Goal: Transaction & Acquisition: Book appointment/travel/reservation

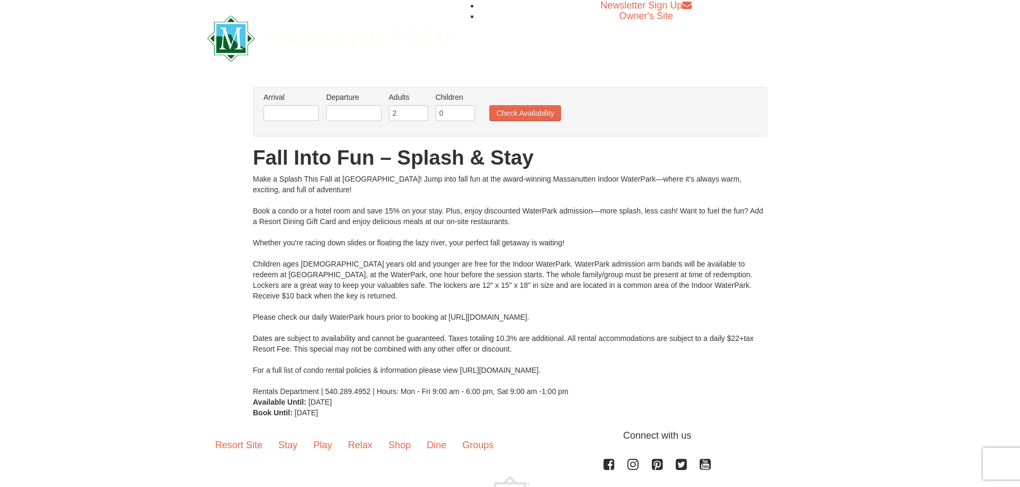
click at [539, 122] on ul "Arrival Please format dates MM/DD/YYYY Please format dates MM/DD/YYYY Departure…" at bounding box center [504, 109] width 487 height 35
click at [540, 113] on button "Check Availability" at bounding box center [525, 113] width 72 height 16
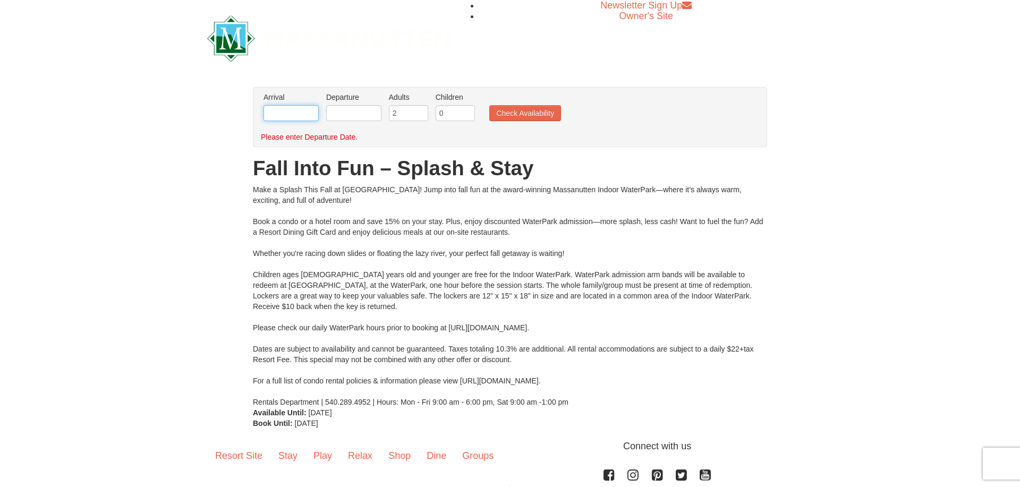
click at [304, 114] on input "text" at bounding box center [291, 113] width 55 height 16
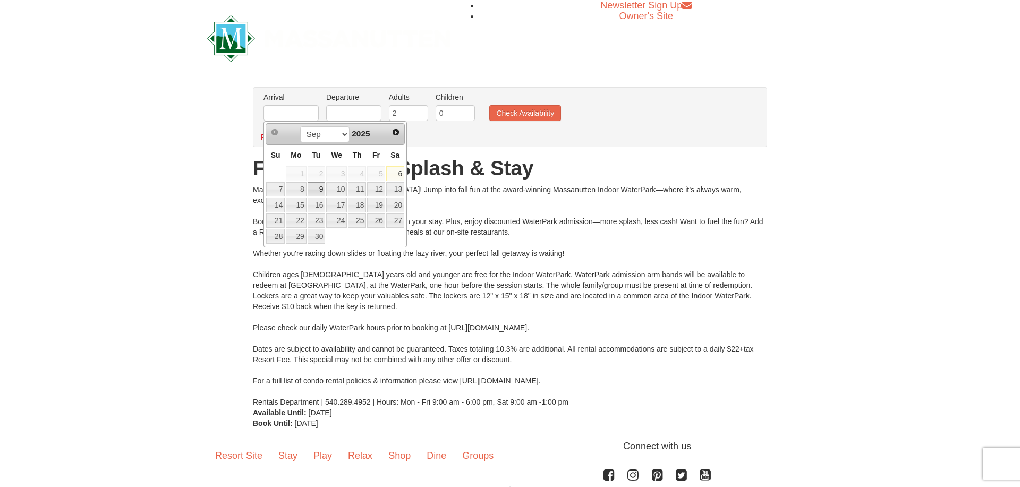
click at [312, 188] on link "9" at bounding box center [317, 189] width 18 height 15
type input "[DATE]"
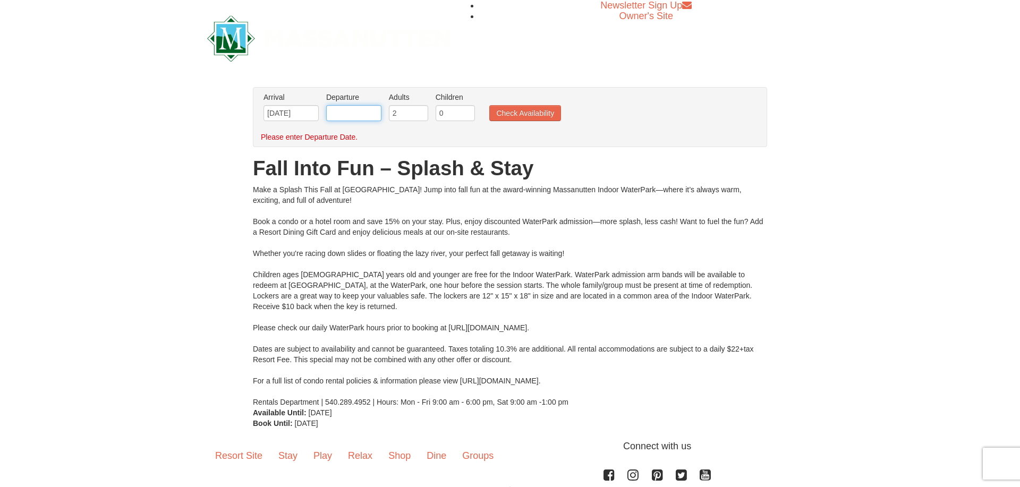
click at [359, 107] on input "text" at bounding box center [353, 113] width 55 height 16
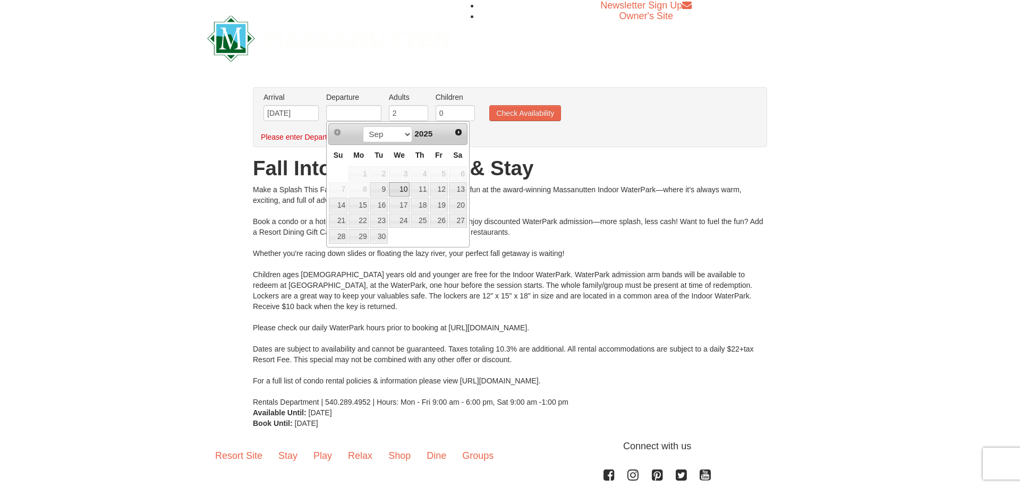
click at [401, 191] on link "10" at bounding box center [399, 189] width 21 height 15
type input "[DATE]"
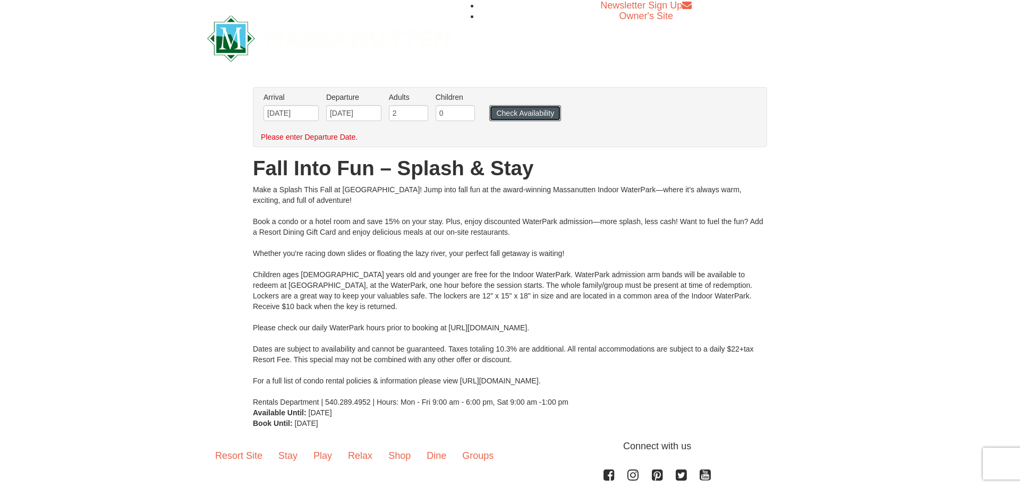
click at [521, 117] on button "Check Availability" at bounding box center [525, 113] width 72 height 16
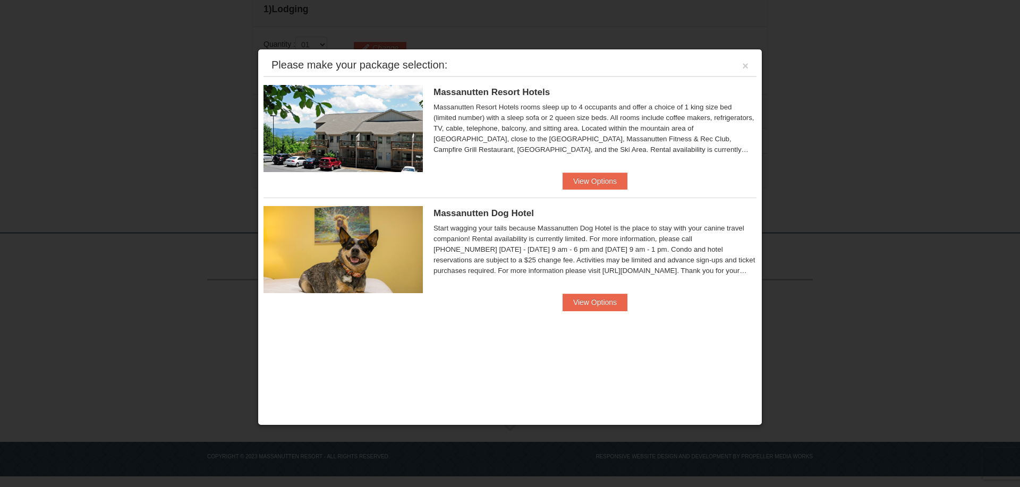
scroll to position [418, 0]
click at [742, 63] on div "Please make your package selection: ×" at bounding box center [510, 66] width 493 height 22
click at [744, 65] on button "×" at bounding box center [745, 66] width 6 height 11
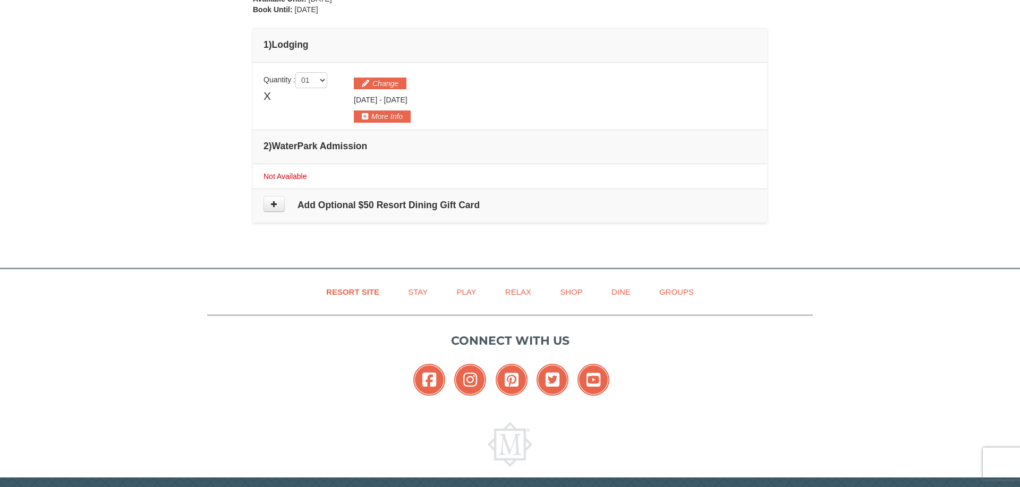
scroll to position [364, 0]
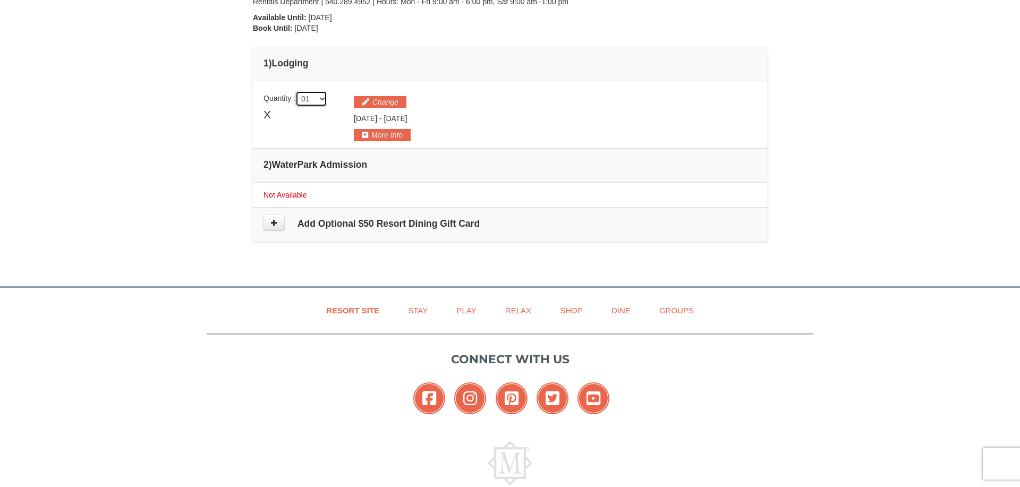
click at [315, 102] on select "01 02 03 04 05" at bounding box center [311, 99] width 32 height 16
click at [271, 111] on span "X" at bounding box center [267, 115] width 7 height 16
click at [307, 196] on span "Not Available" at bounding box center [285, 195] width 43 height 9
click at [320, 170] on td "2 ) WaterPark Admission" at bounding box center [510, 165] width 514 height 34
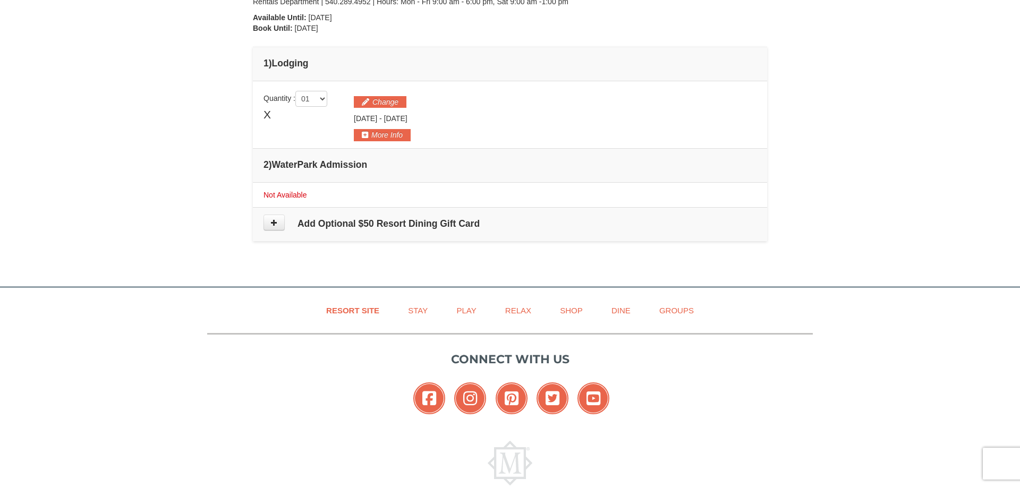
click at [284, 196] on span "Not Available" at bounding box center [285, 195] width 43 height 9
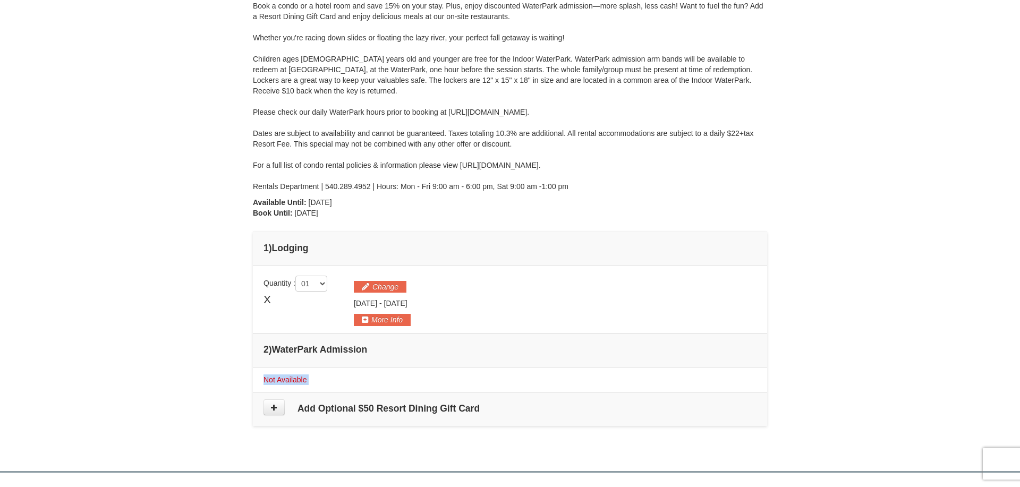
scroll to position [147, 0]
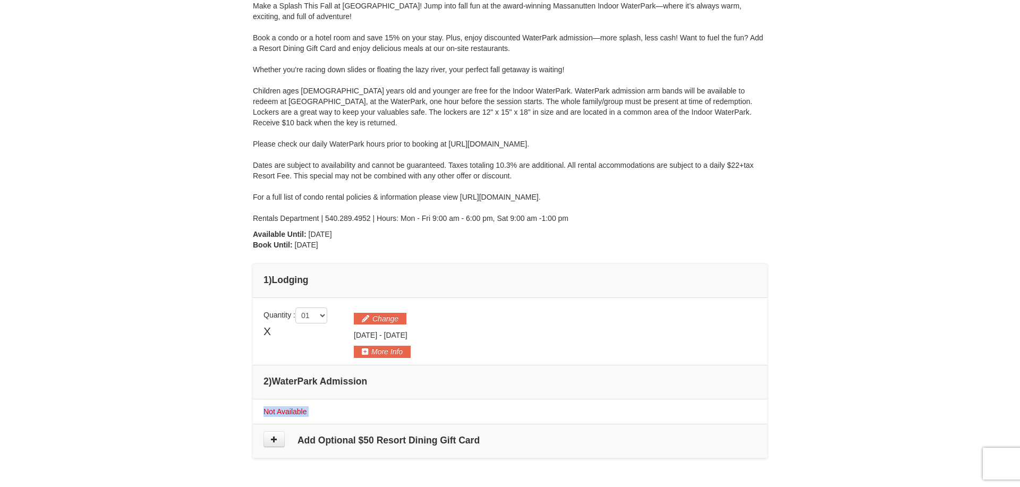
drag, startPoint x: 302, startPoint y: 235, endPoint x: 384, endPoint y: 239, distance: 81.9
click at [384, 239] on div "From: To: Adults: 2 Children: 0 Change Arrival Please format dates MM/DD/YYYY P…" at bounding box center [510, 191] width 514 height 555
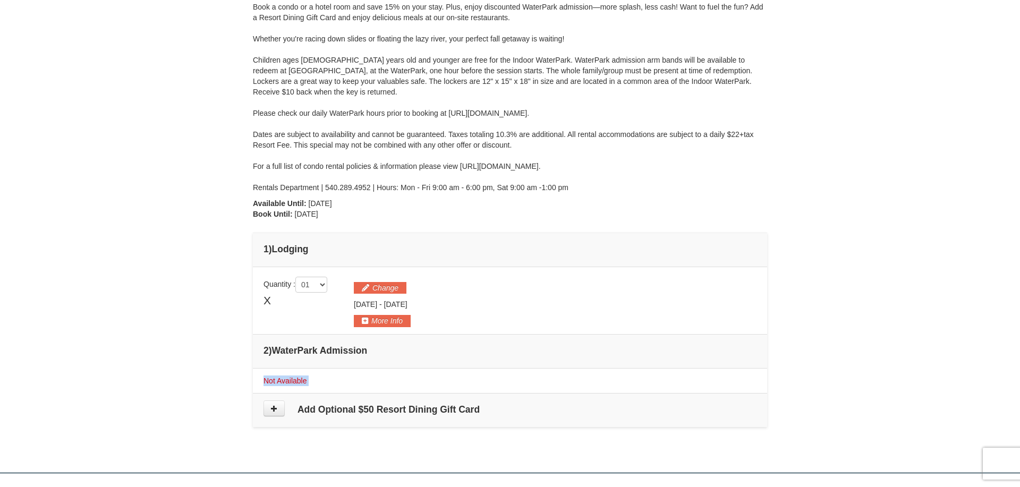
scroll to position [201, 0]
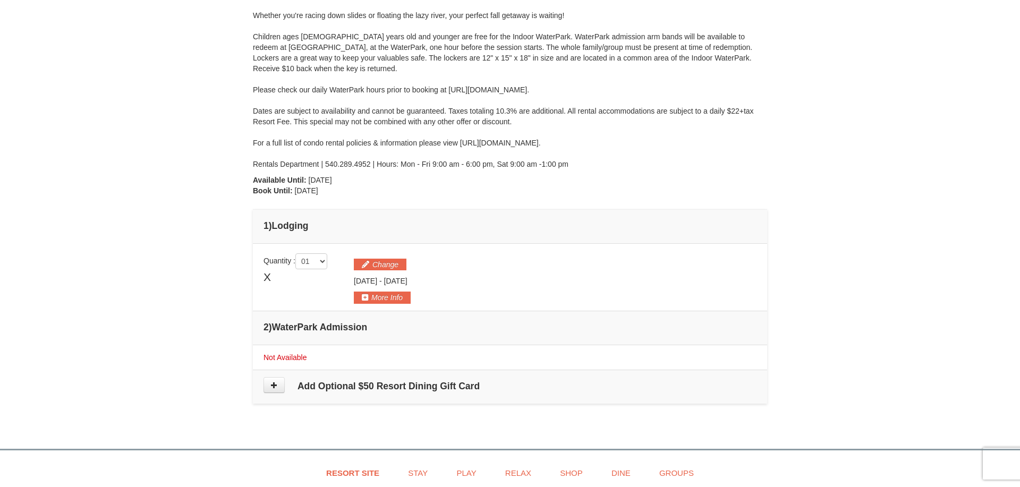
click at [428, 201] on div "From: To: Adults: 2 Children: 0 Change Arrival Please format dates MM/DD/YYYY P…" at bounding box center [510, 137] width 514 height 555
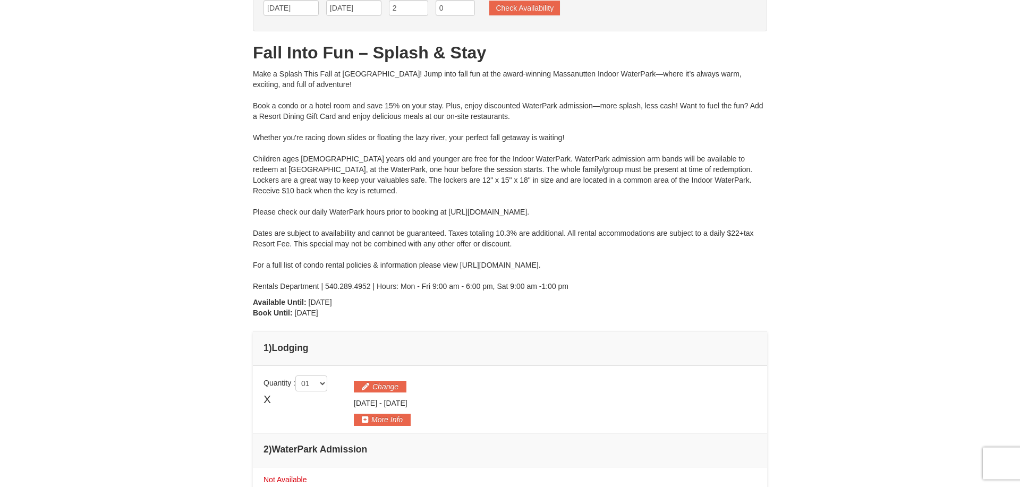
scroll to position [0, 0]
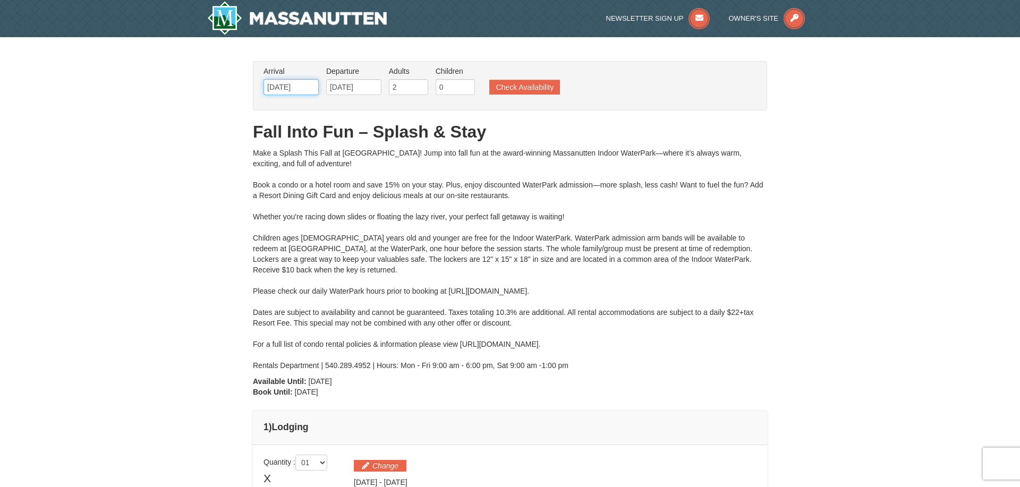
click at [292, 92] on input "[DATE]" at bounding box center [291, 87] width 55 height 16
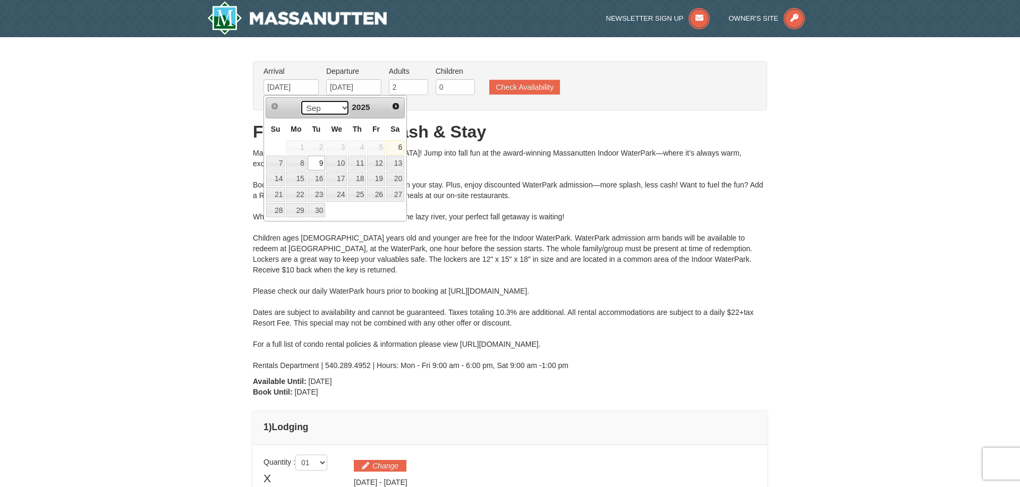
click at [300, 100] on select "Sep Oct Nov Dec" at bounding box center [324, 108] width 49 height 16
click at [338, 111] on select "Sep Oct Nov Dec" at bounding box center [324, 108] width 49 height 16
click at [394, 109] on span "Next" at bounding box center [396, 106] width 9 height 9
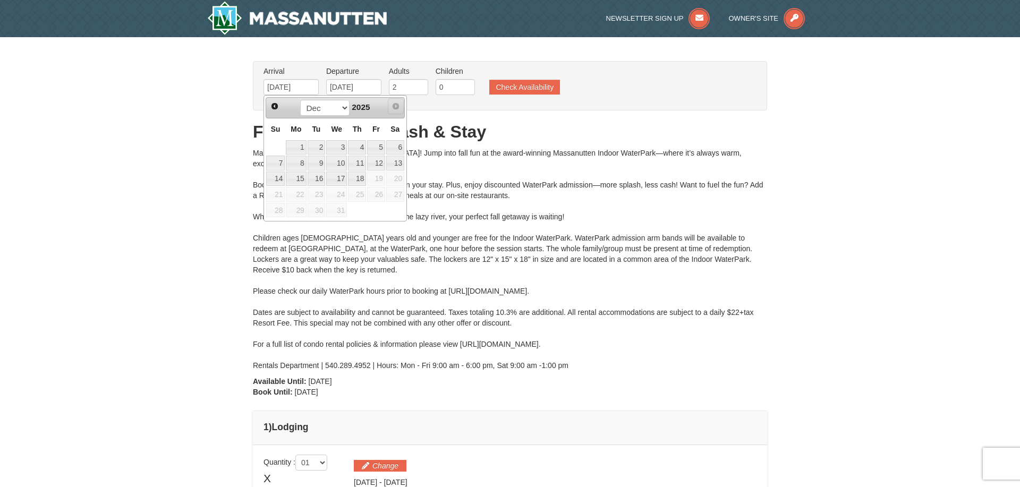
click at [394, 109] on span "Next" at bounding box center [396, 106] width 9 height 9
click at [280, 109] on link "Prev" at bounding box center [275, 106] width 16 height 16
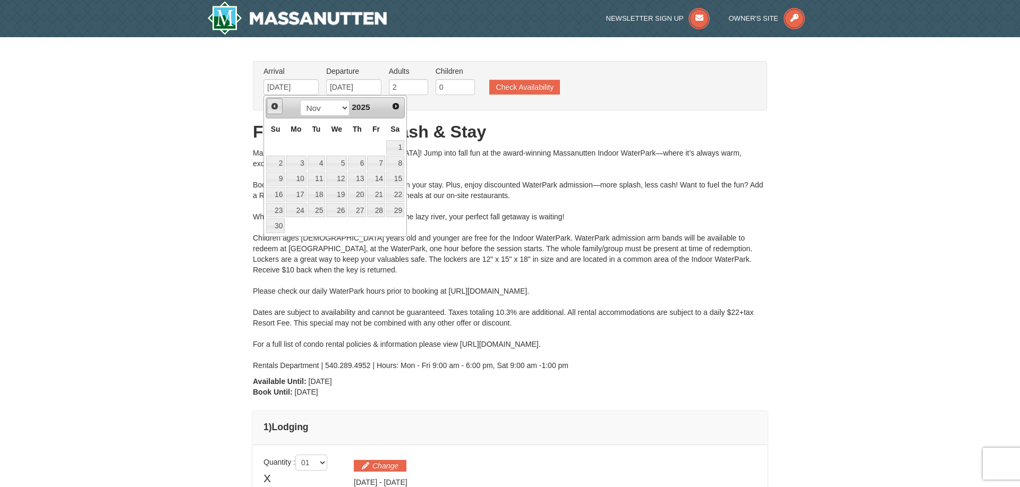
click at [280, 109] on link "Prev" at bounding box center [275, 106] width 16 height 16
click at [393, 180] on link "18" at bounding box center [395, 179] width 18 height 15
type input "[DATE]"
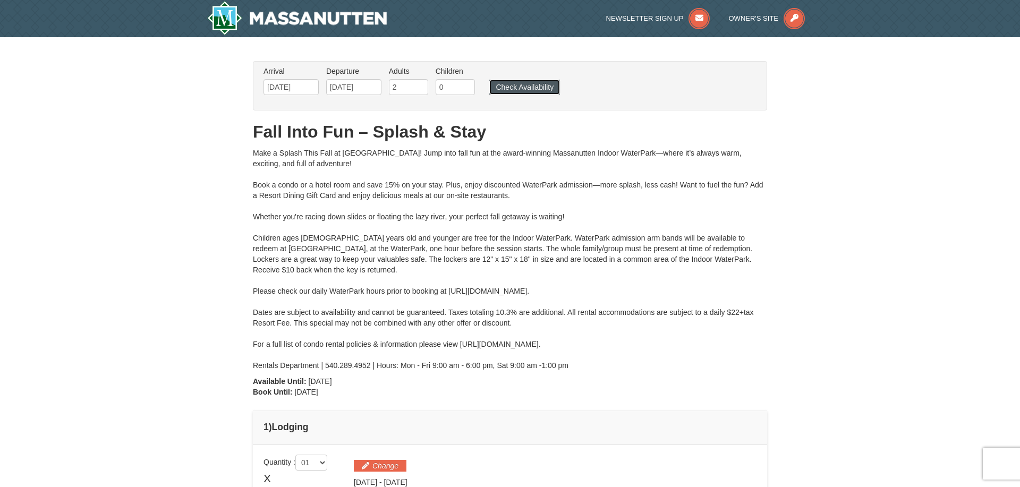
click at [511, 87] on button "Check Availability" at bounding box center [524, 87] width 71 height 15
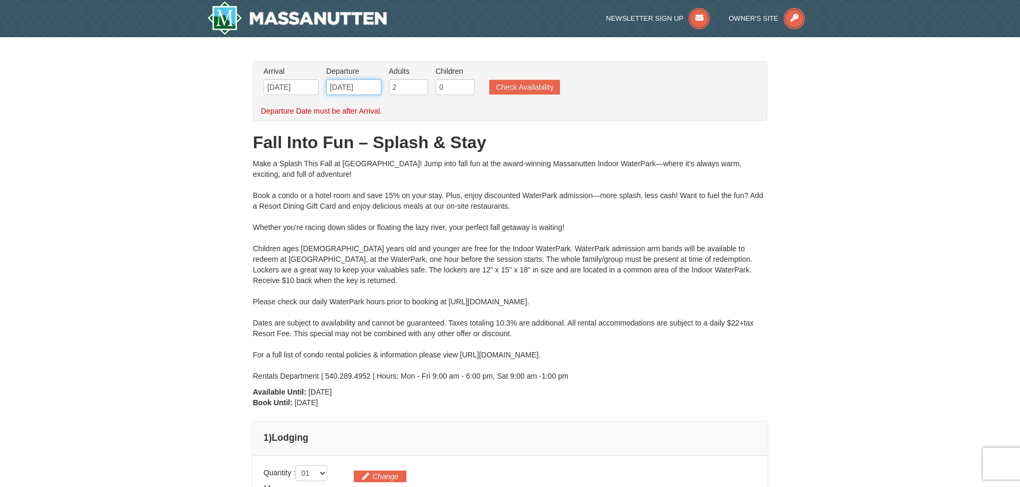
click at [347, 89] on input "[DATE]" at bounding box center [353, 87] width 55 height 16
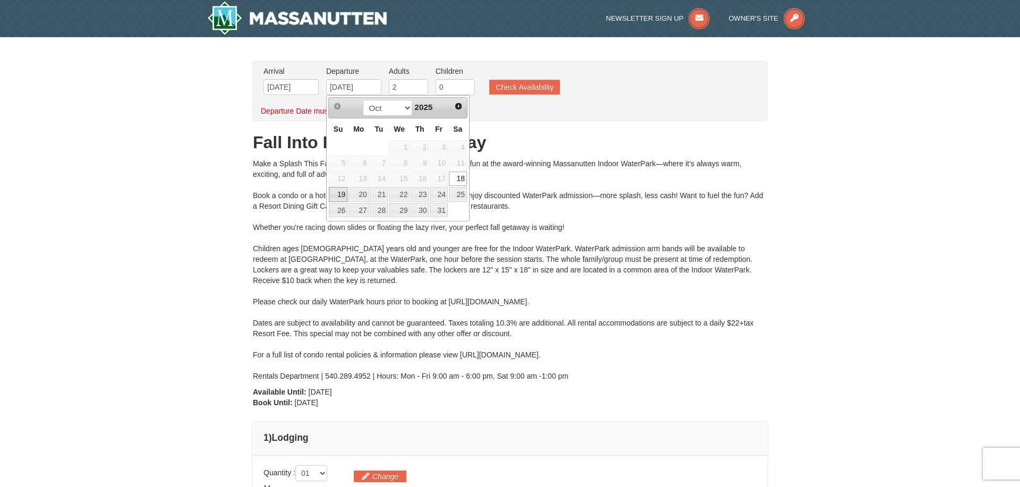
click at [343, 196] on link "19" at bounding box center [338, 194] width 19 height 15
type input "[DATE]"
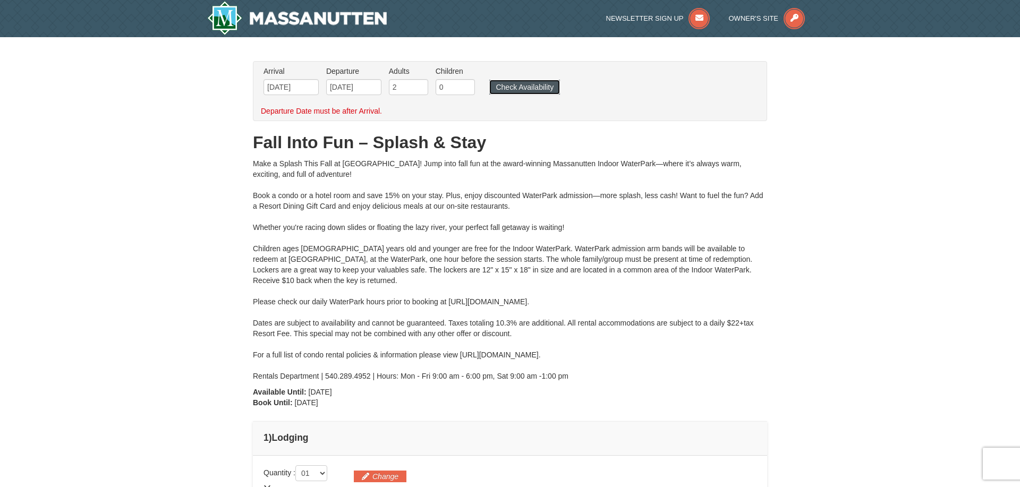
click at [527, 87] on button "Check Availability" at bounding box center [524, 87] width 71 height 15
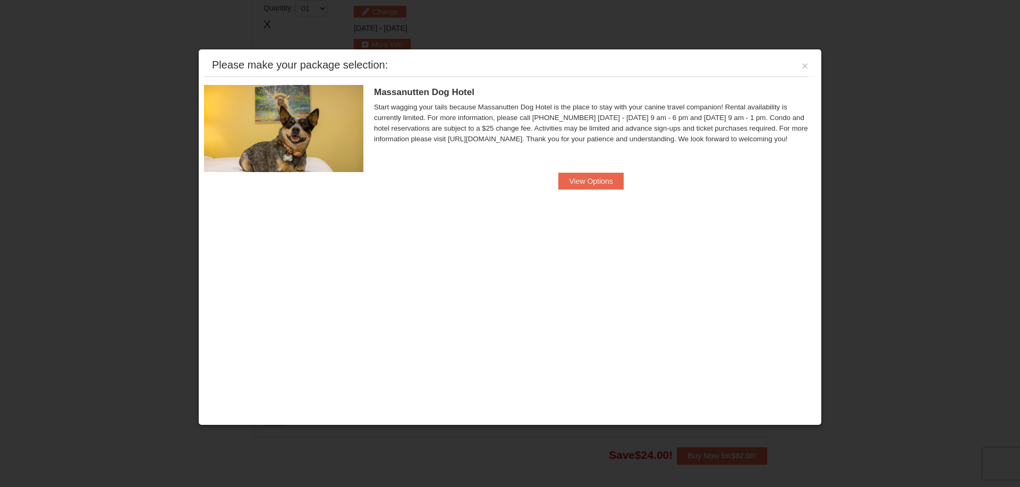
scroll to position [455, 0]
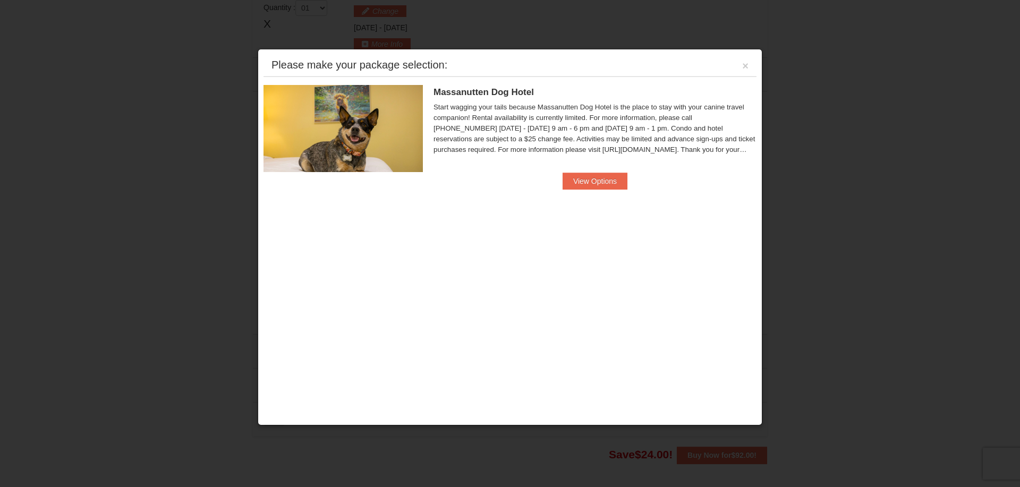
click at [741, 64] on div "Please make your package selection: ×" at bounding box center [510, 66] width 493 height 22
click at [747, 69] on button "×" at bounding box center [745, 66] width 6 height 11
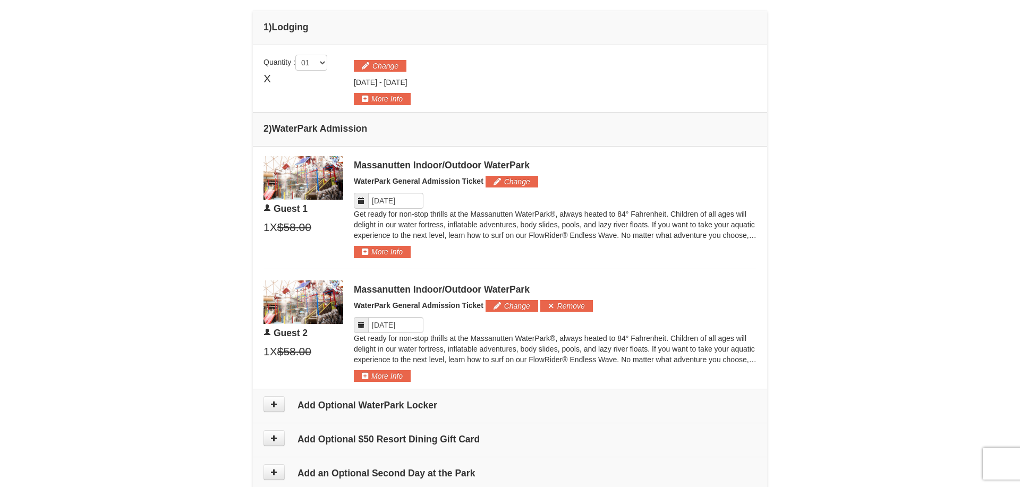
scroll to position [238, 0]
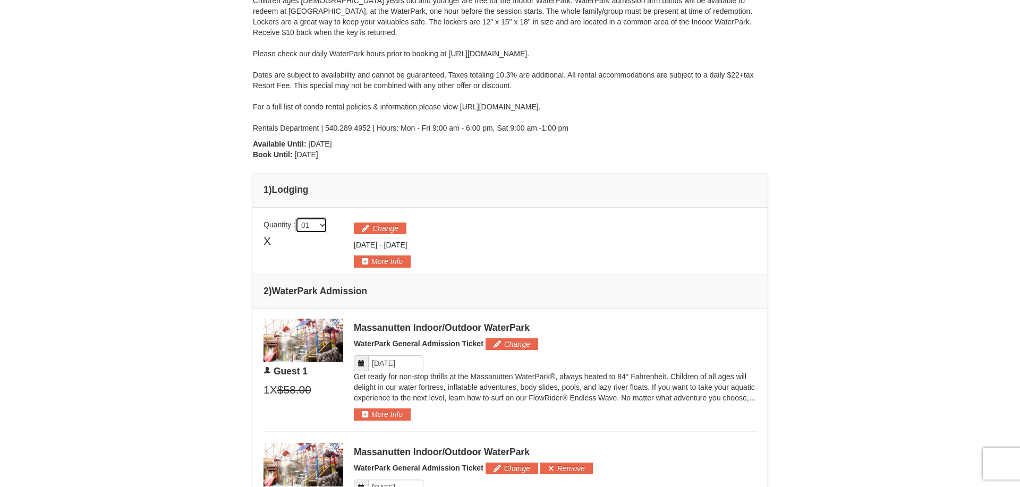
click at [322, 226] on select "01 02 03 04 05" at bounding box center [311, 225] width 32 height 16
click at [269, 240] on span "X" at bounding box center [267, 241] width 7 height 16
click at [271, 241] on span "X" at bounding box center [267, 241] width 7 height 16
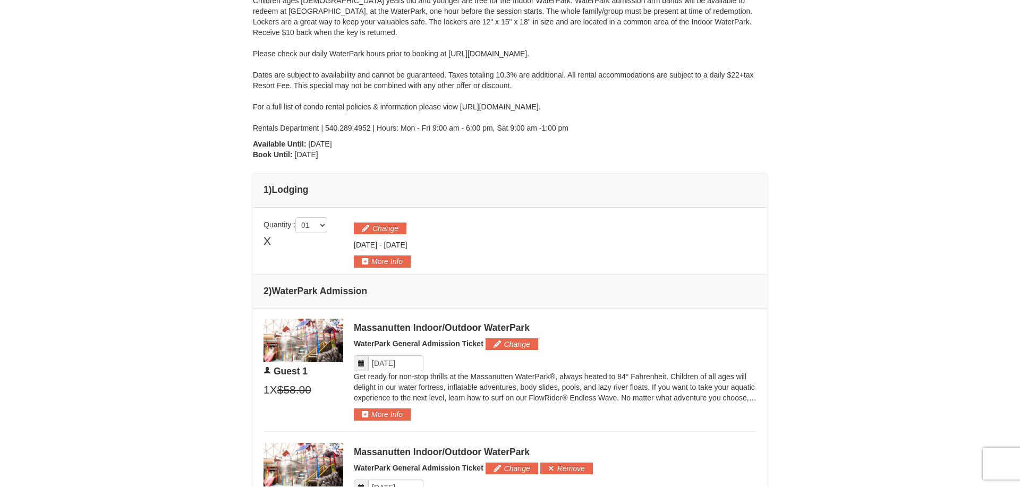
click at [331, 249] on div "X" at bounding box center [304, 241] width 80 height 16
click at [370, 227] on button "Change" at bounding box center [380, 229] width 53 height 12
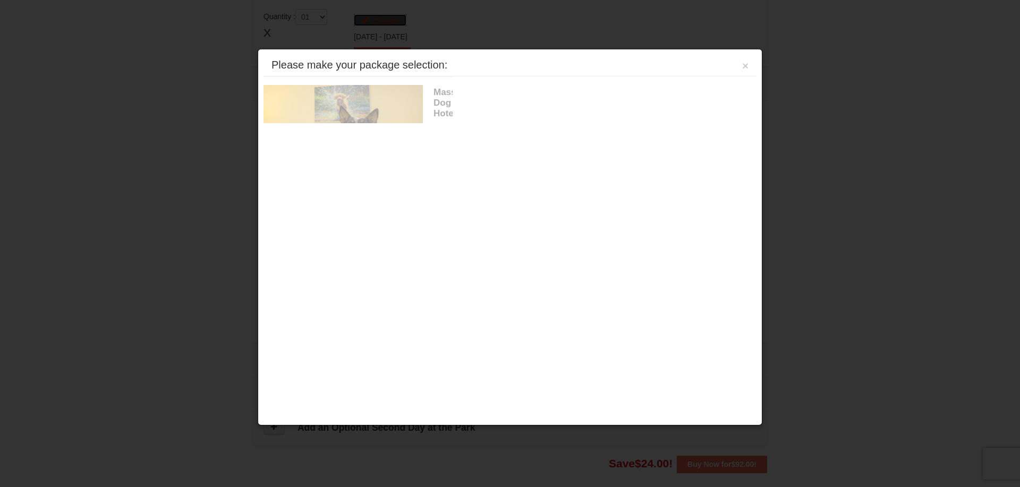
scroll to position [454, 0]
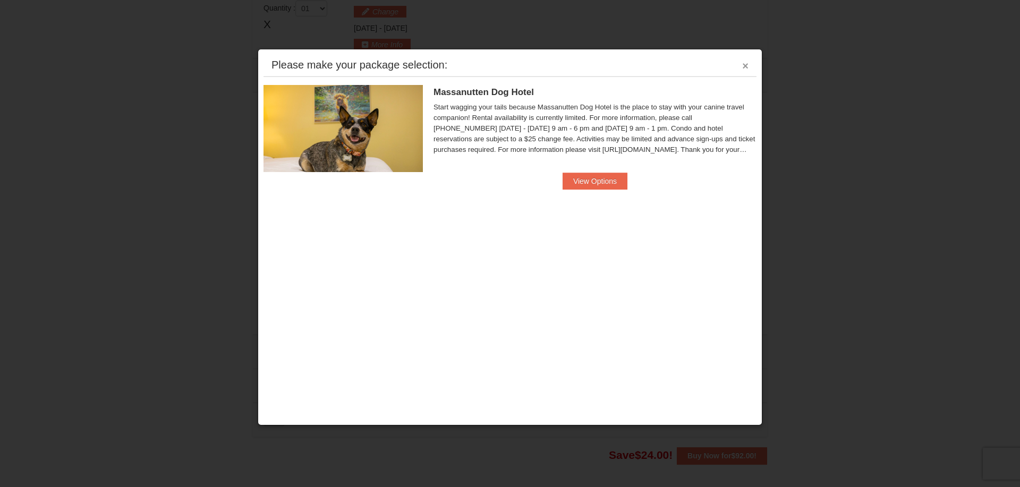
click at [745, 63] on button "×" at bounding box center [745, 66] width 6 height 11
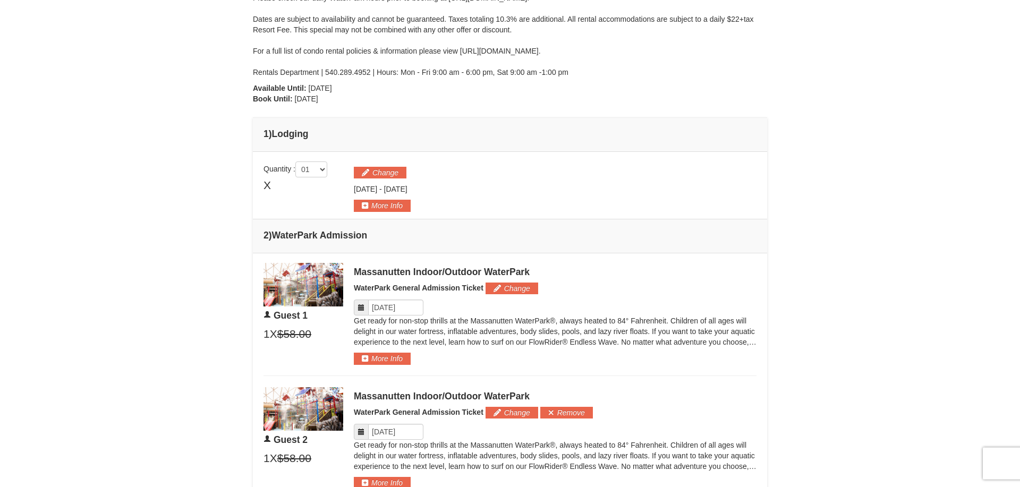
scroll to position [292, 0]
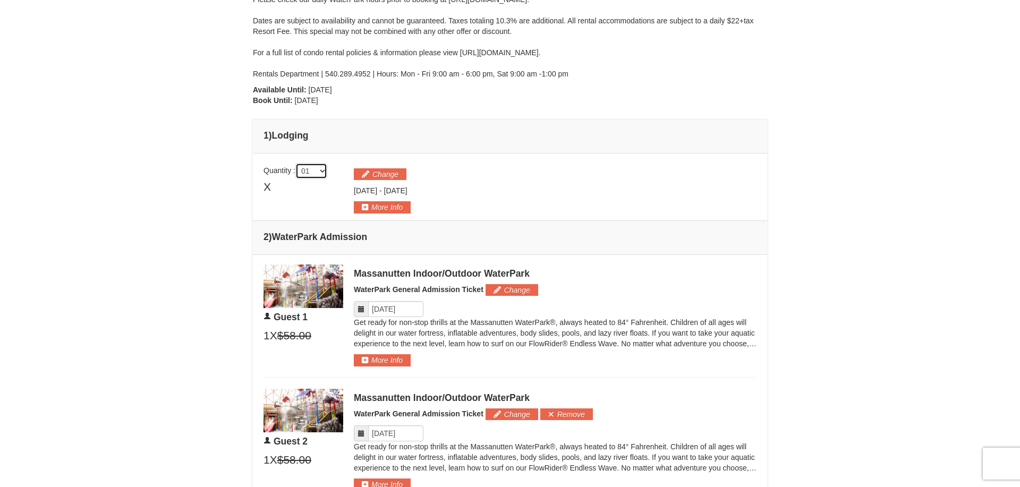
click at [295, 163] on select "01 02 03 04 05" at bounding box center [311, 171] width 32 height 16
select select "2"
click option "02" at bounding box center [0, 0] width 0 height 0
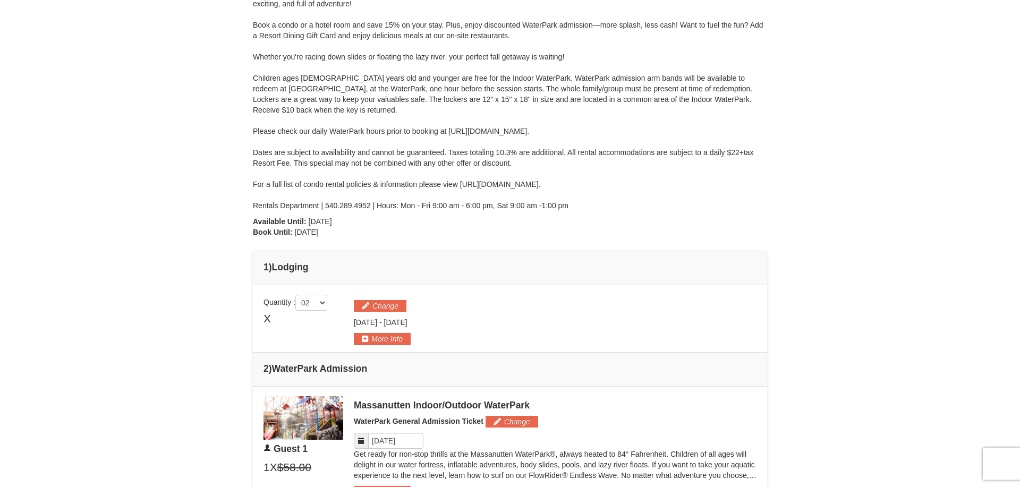
scroll to position [125, 0]
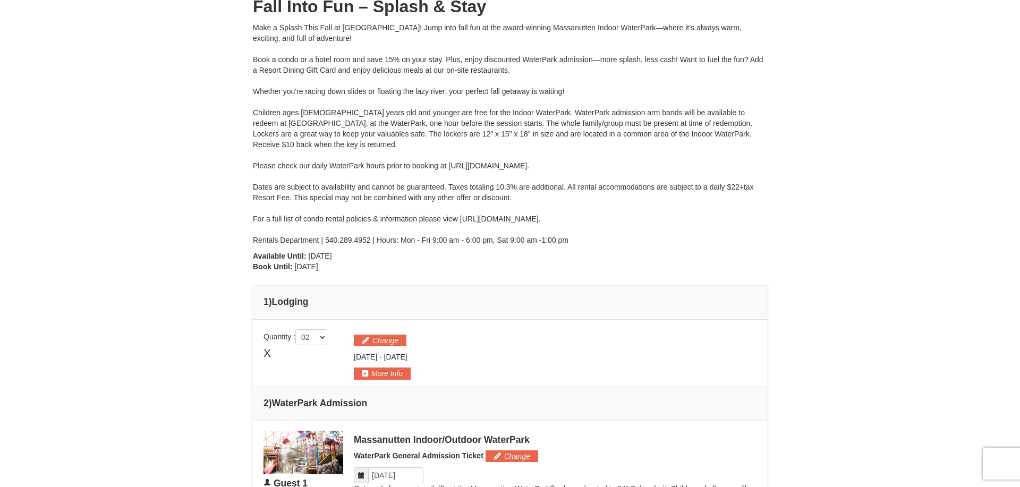
drag, startPoint x: 630, startPoint y: 163, endPoint x: 461, endPoint y: 159, distance: 169.0
click at [451, 164] on div "Make a Splash This Fall at Massanutten! Jump into fall fun at the award-winning…" at bounding box center [510, 133] width 514 height 223
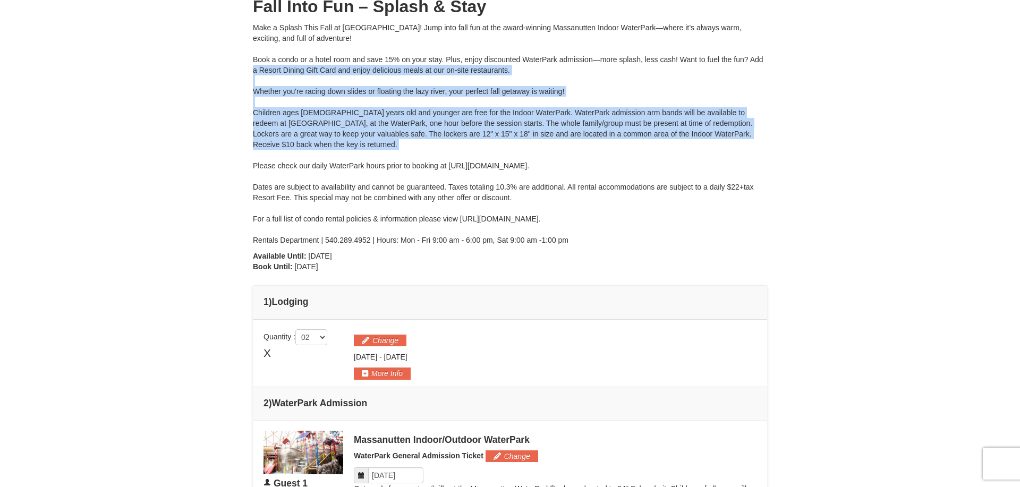
scroll to position [0, 0]
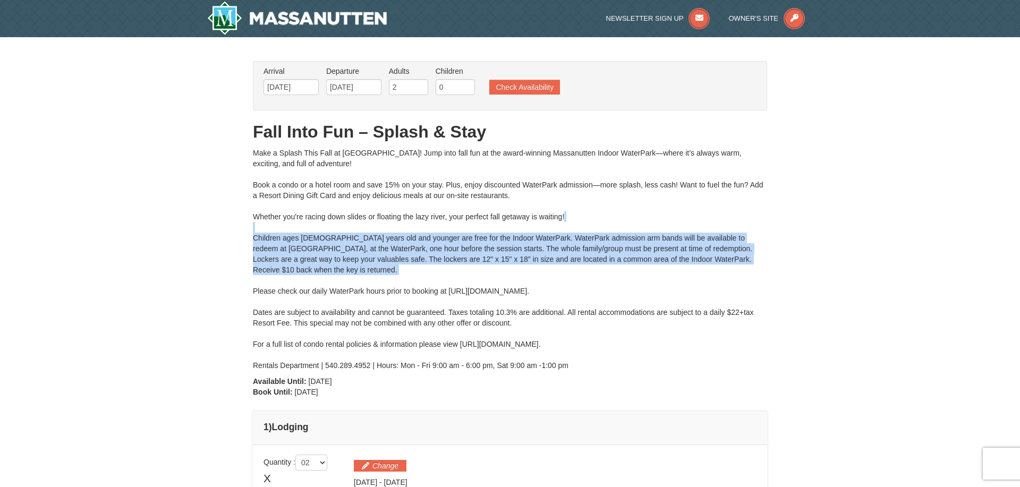
drag, startPoint x: 474, startPoint y: 156, endPoint x: 540, endPoint y: 227, distance: 97.0
click at [541, 227] on div "Make a Splash This Fall at Massanutten! Jump into fall fun at the award-winning…" at bounding box center [510, 259] width 514 height 223
click at [433, 263] on div "Make a Splash This Fall at Massanutten! Jump into fall fun at the award-winning…" at bounding box center [510, 259] width 514 height 223
drag, startPoint x: 447, startPoint y: 293, endPoint x: 631, endPoint y: 291, distance: 183.4
click at [631, 291] on div "Make a Splash This Fall at Massanutten! Jump into fall fun at the award-winning…" at bounding box center [510, 259] width 514 height 223
